Goal: Information Seeking & Learning: Learn about a topic

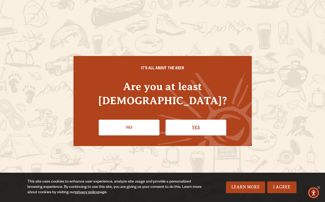
click at [183, 119] on link "Yes" at bounding box center [195, 126] width 61 height 15
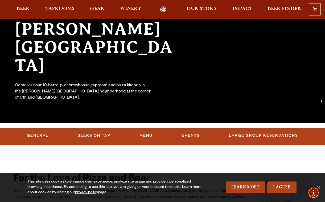
scroll to position [64, 0]
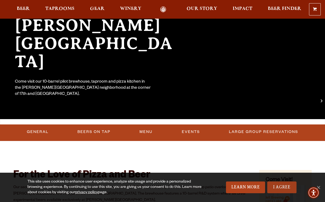
click at [281, 187] on link "I Agree" at bounding box center [281, 187] width 29 height 12
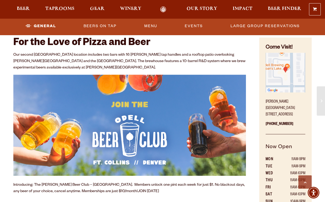
scroll to position [193, 0]
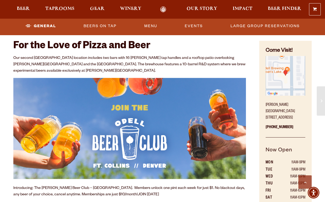
click at [131, 134] on img at bounding box center [129, 128] width 232 height 101
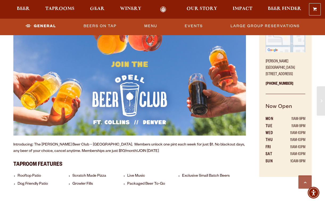
scroll to position [235, 0]
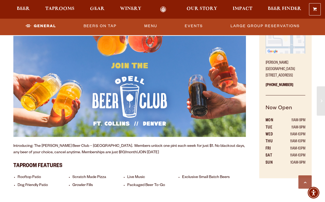
click at [127, 105] on img at bounding box center [129, 86] width 232 height 101
click at [77, 143] on p "Introducing: The Odell Beer Club – Denver. Members unlock one pint each week fo…" at bounding box center [129, 149] width 232 height 13
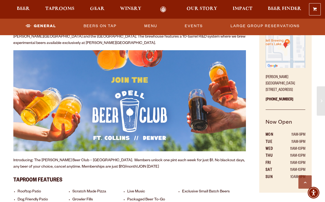
scroll to position [218, 0]
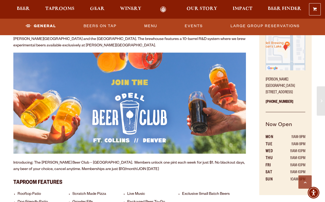
click at [131, 113] on img at bounding box center [129, 102] width 232 height 101
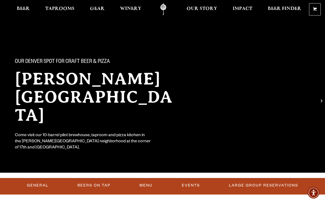
scroll to position [0, 0]
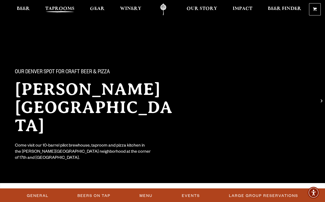
click at [64, 8] on span "Taprooms" at bounding box center [59, 9] width 29 height 4
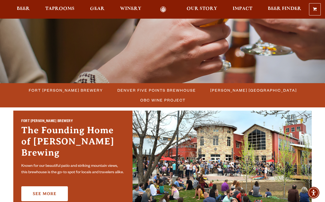
scroll to position [91, 0]
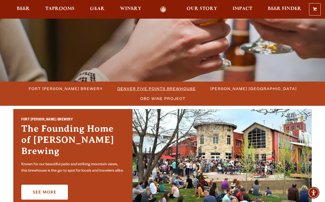
click at [117, 89] on span "Denver Five Points Brewhouse" at bounding box center [156, 89] width 78 height 8
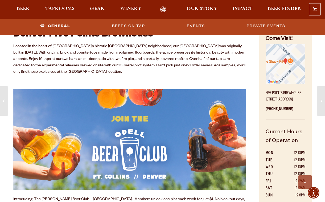
scroll to position [205, 0]
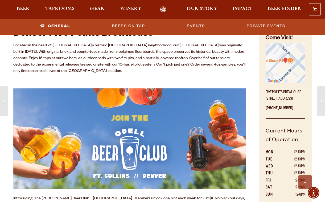
click at [128, 144] on img at bounding box center [129, 138] width 232 height 101
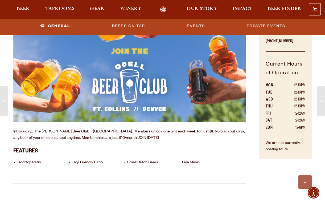
scroll to position [273, 0]
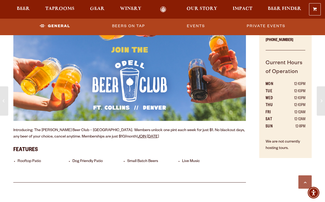
click at [137, 136] on link "JOIN [DATE]" at bounding box center [147, 137] width 21 height 4
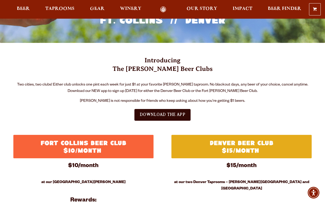
scroll to position [133, 0]
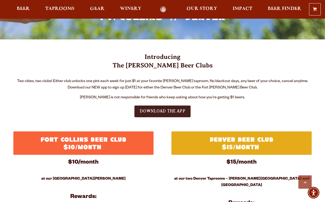
click at [165, 111] on span "DOWNLOAD THE APP" at bounding box center [162, 110] width 45 height 5
